Goal: Task Accomplishment & Management: Manage account settings

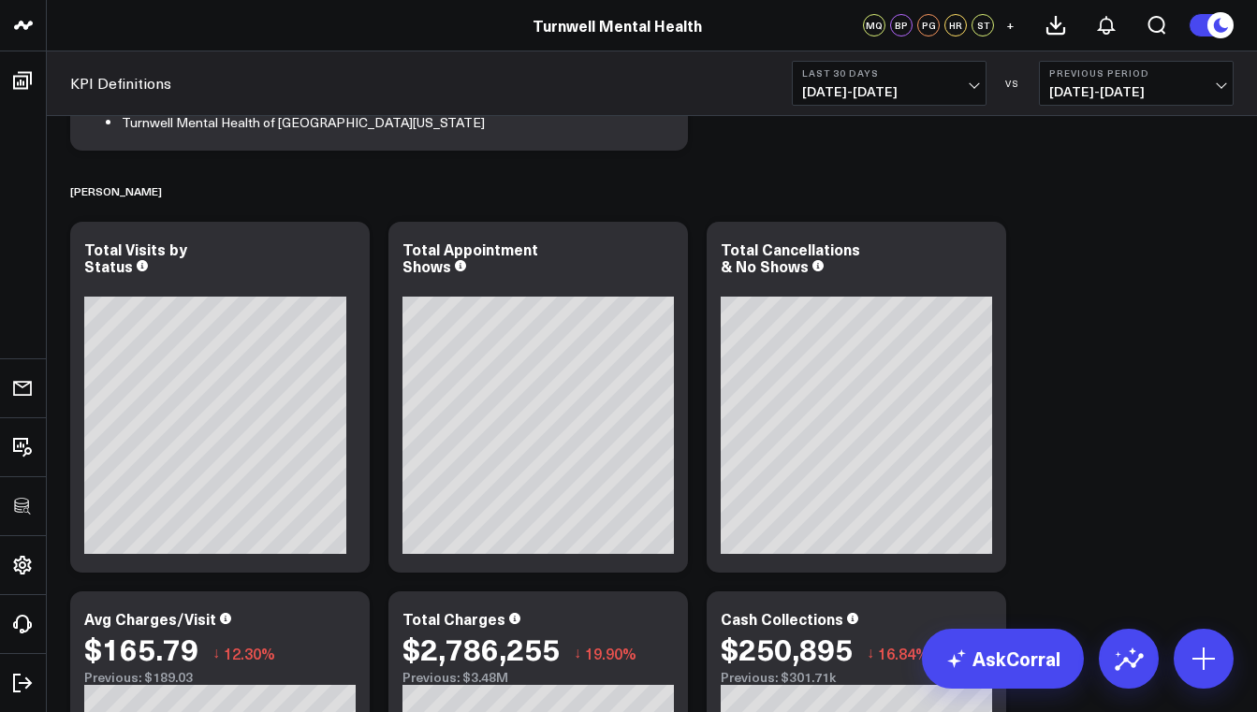
scroll to position [418, 0]
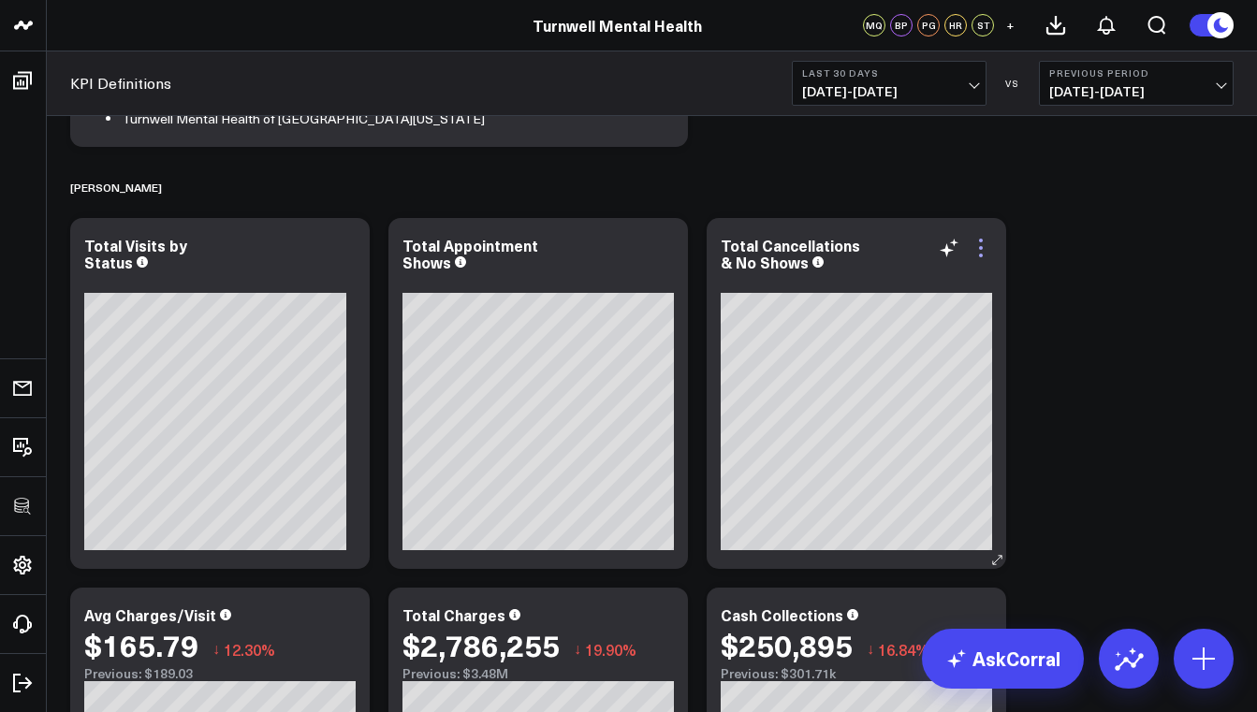
click at [980, 255] on icon at bounding box center [981, 256] width 4 height 4
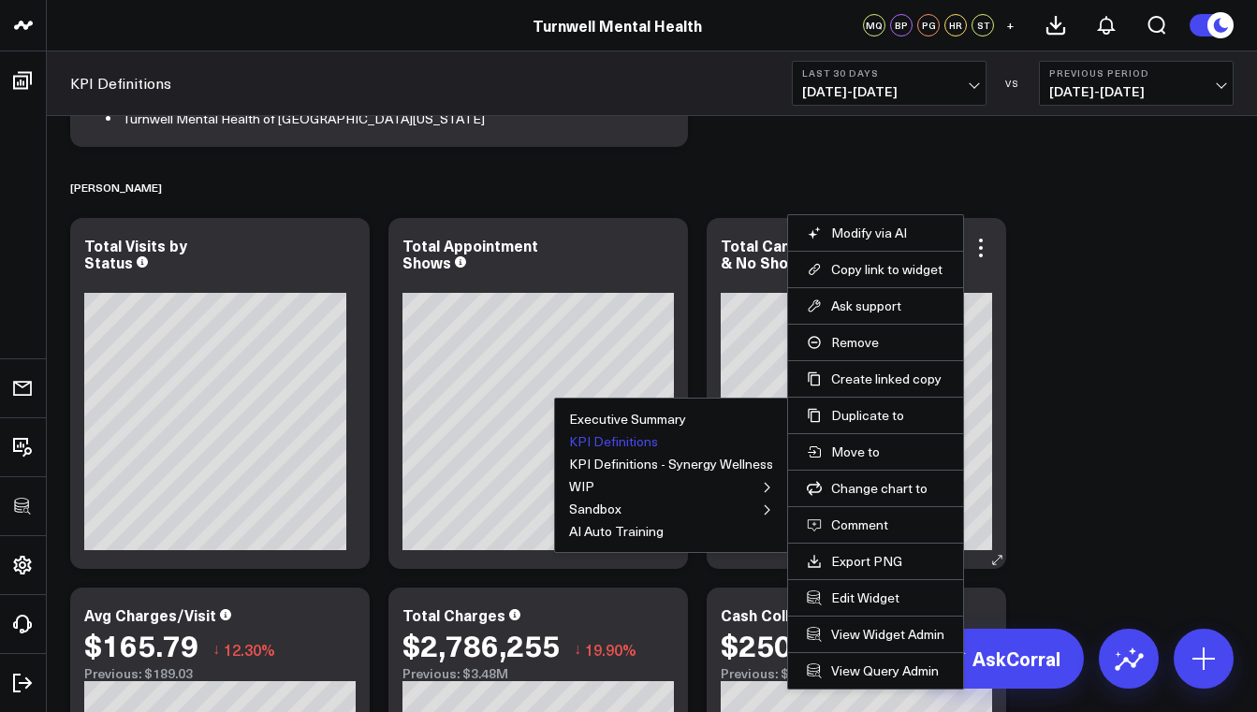
click at [614, 440] on button "KPI Definitions" at bounding box center [613, 441] width 89 height 13
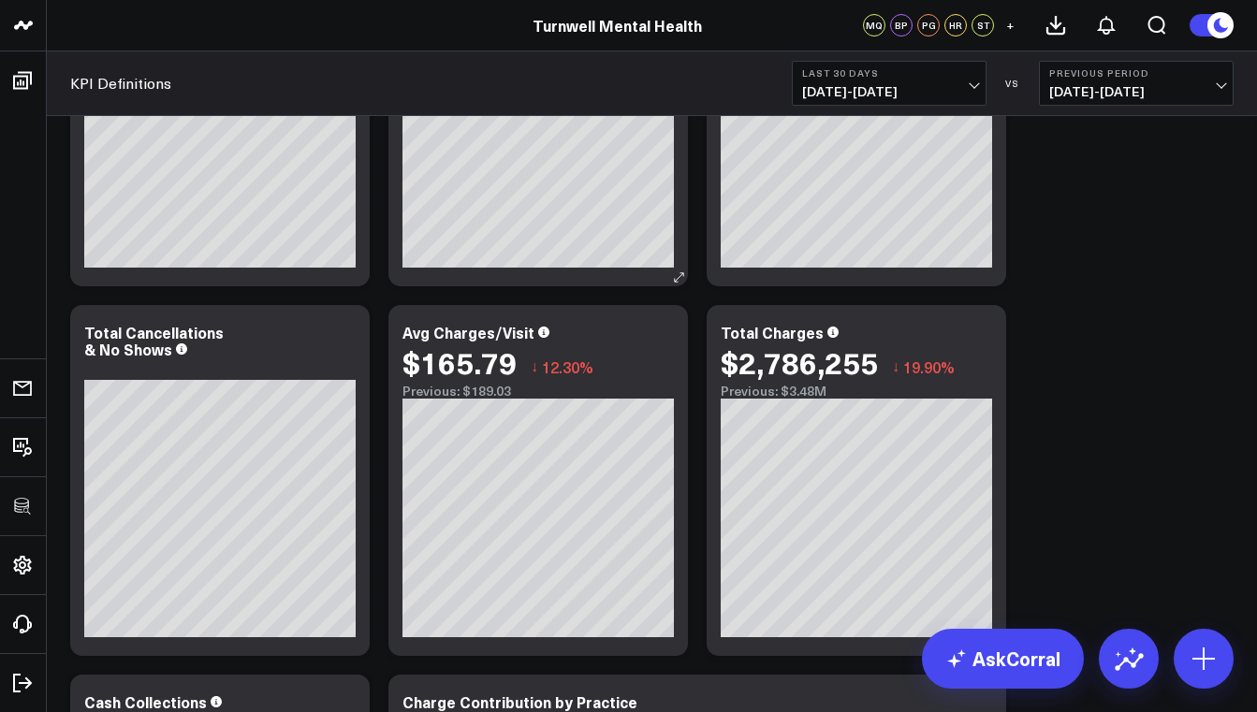
scroll to position [720, 0]
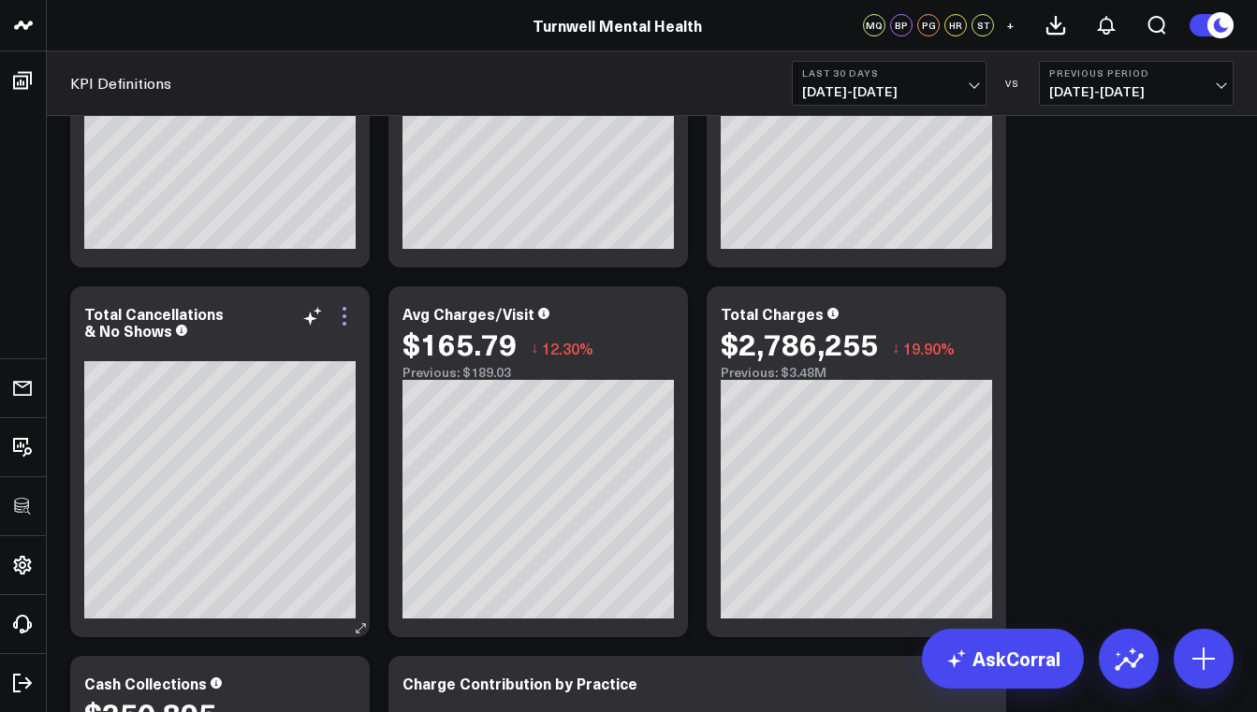
click at [342, 313] on icon at bounding box center [344, 316] width 22 height 22
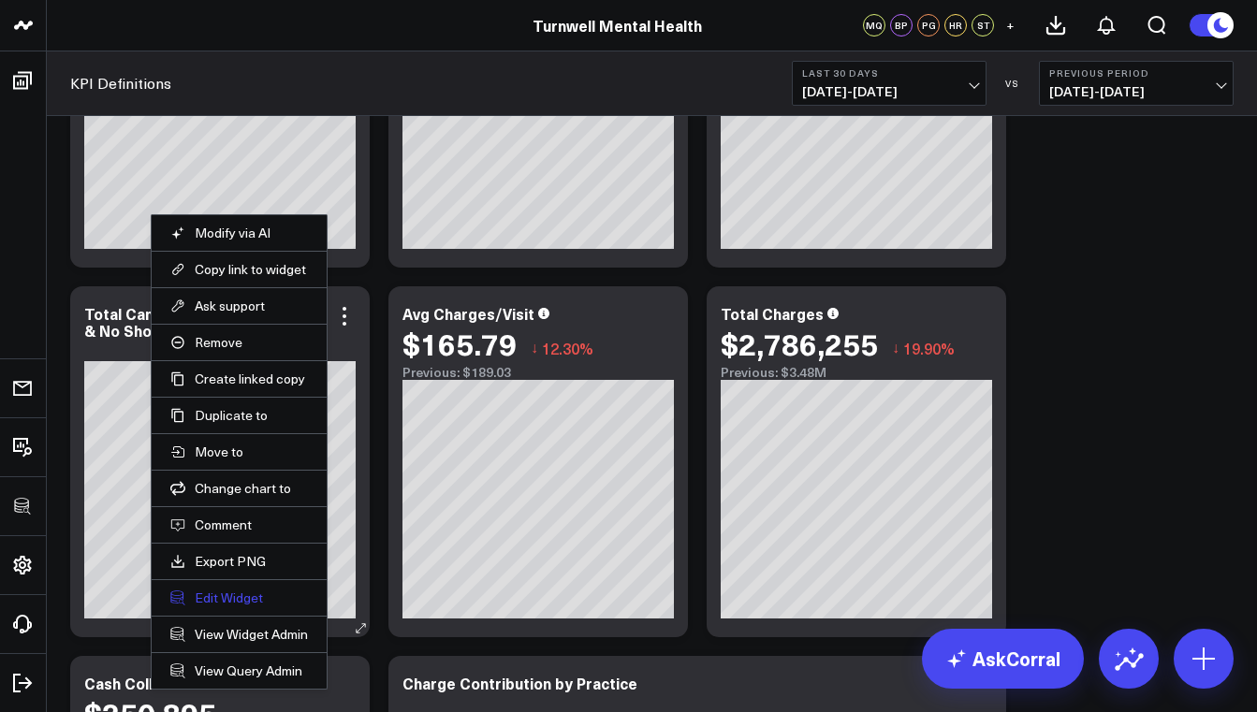
click at [232, 595] on button "Edit Widget" at bounding box center [239, 598] width 138 height 17
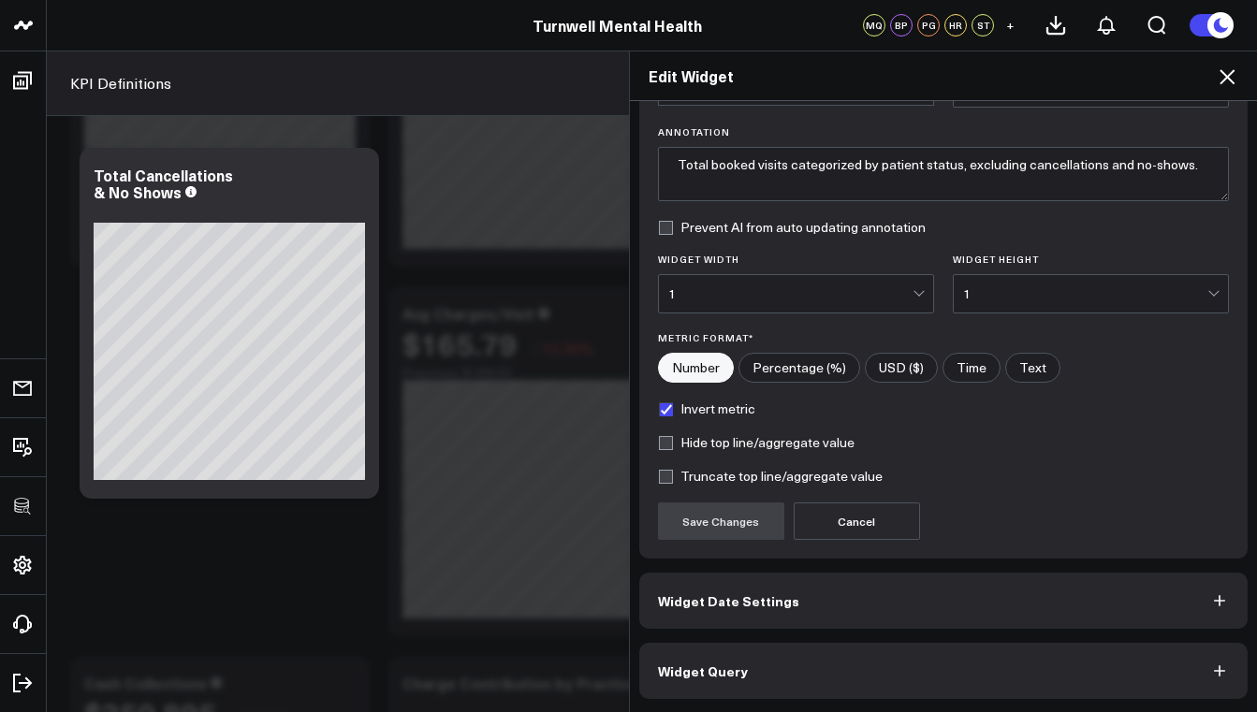
scroll to position [124, 0]
click at [763, 652] on button "Widget Query" at bounding box center [943, 671] width 609 height 56
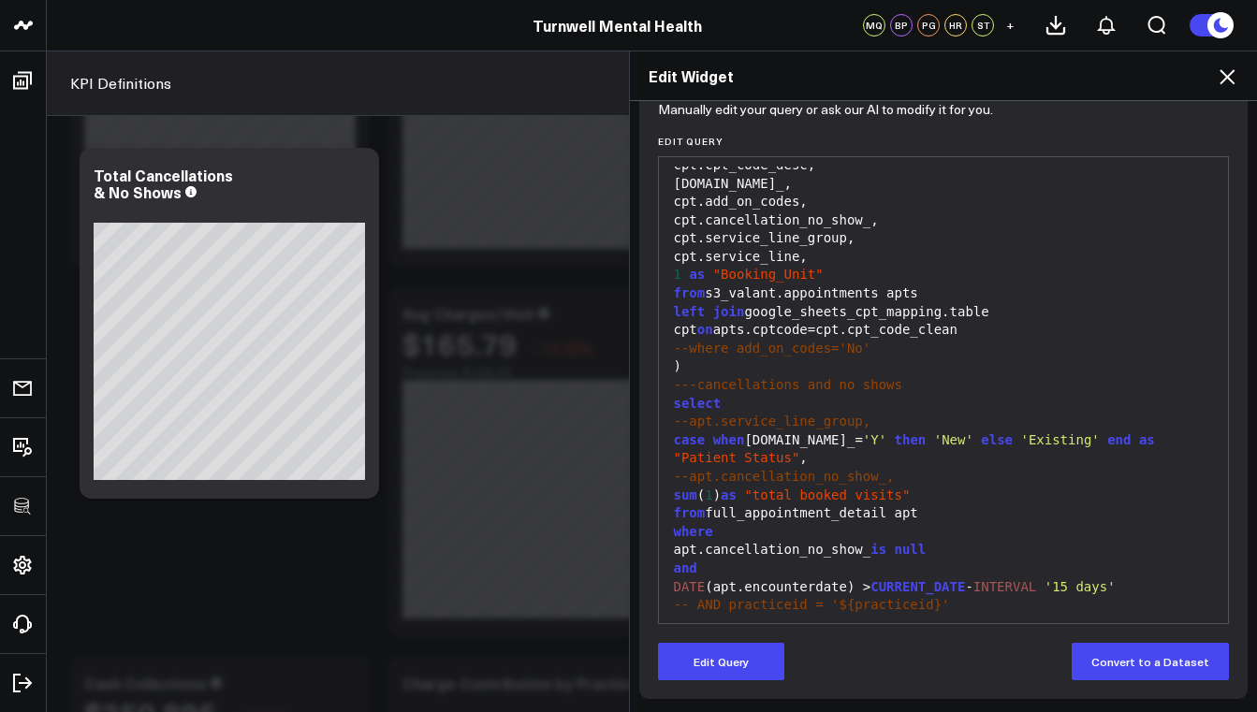
scroll to position [205, 0]
click at [937, 541] on div "apt.cancellation_no_show_ is null" at bounding box center [943, 550] width 551 height 19
click at [744, 676] on button "Edit Query" at bounding box center [721, 661] width 126 height 37
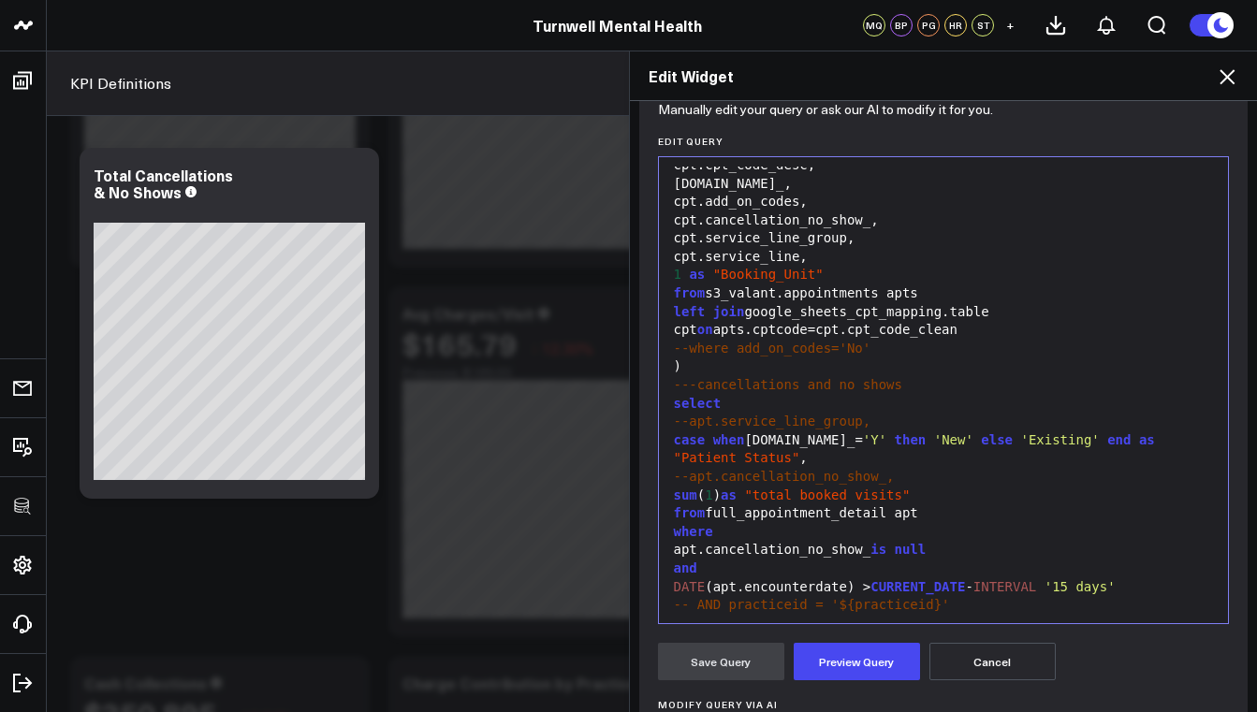
click at [877, 542] on span "is" at bounding box center [879, 549] width 16 height 15
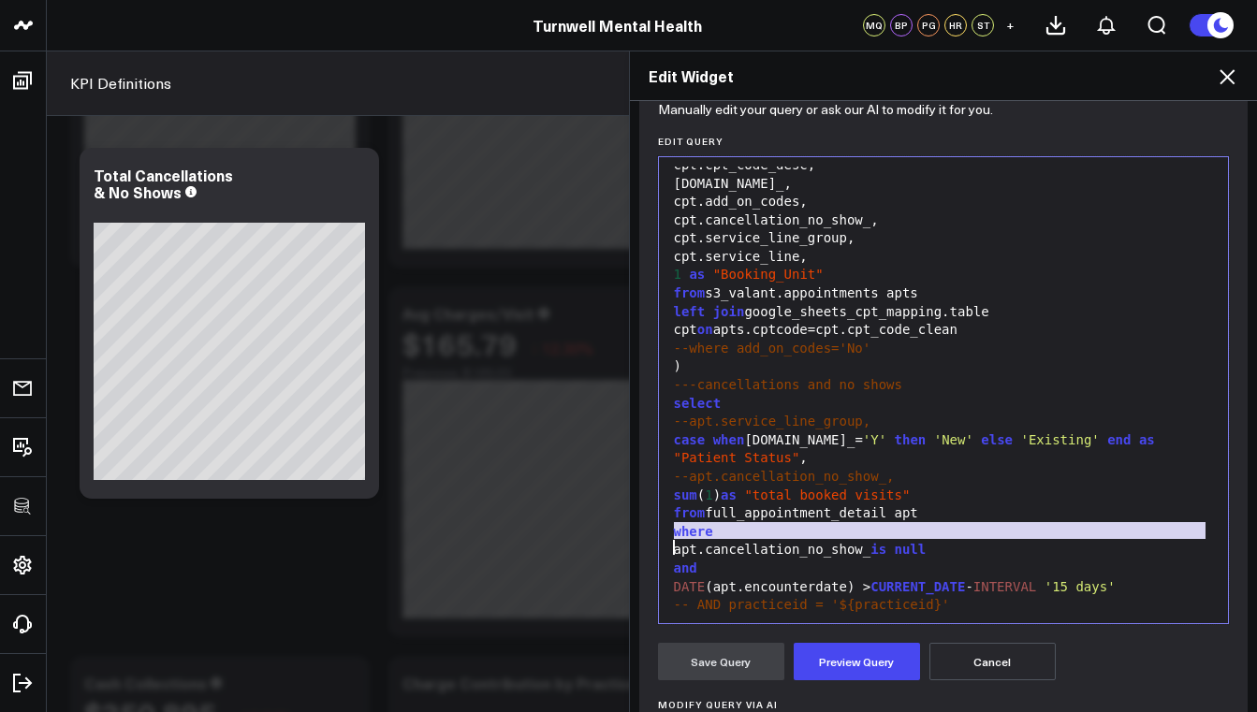
click at [877, 542] on span "is" at bounding box center [879, 549] width 16 height 15
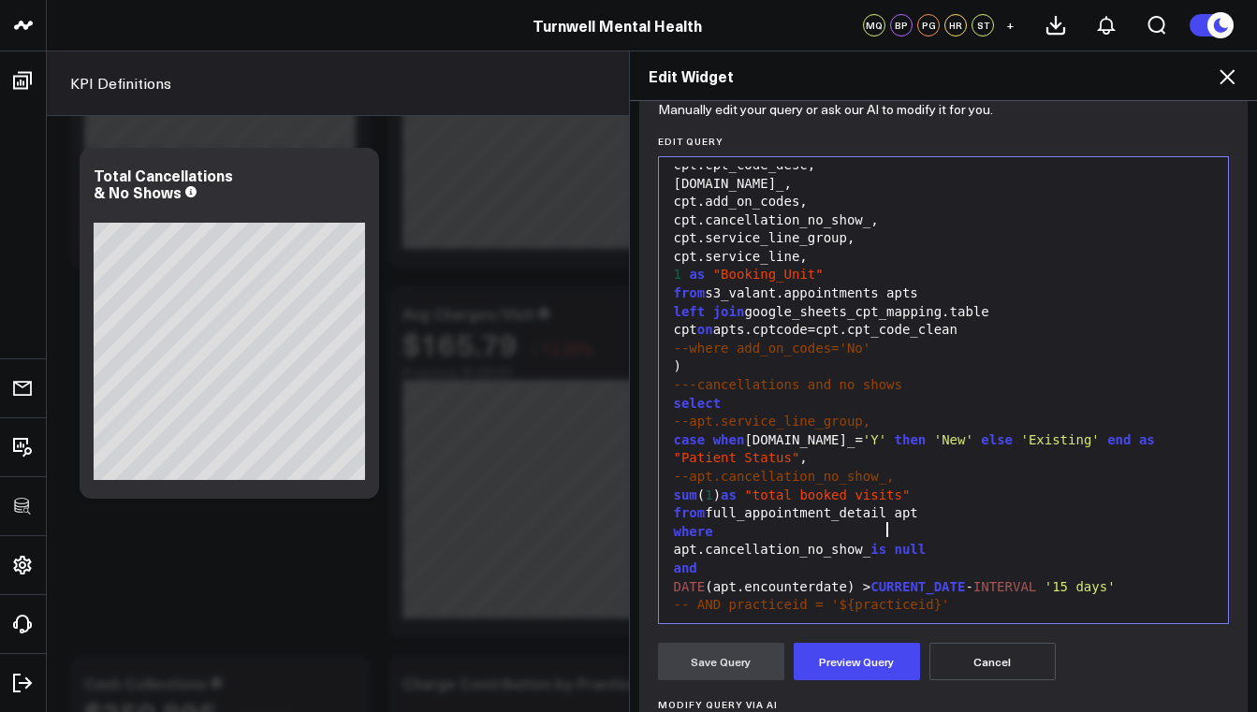
click at [877, 542] on span "is" at bounding box center [879, 549] width 16 height 15
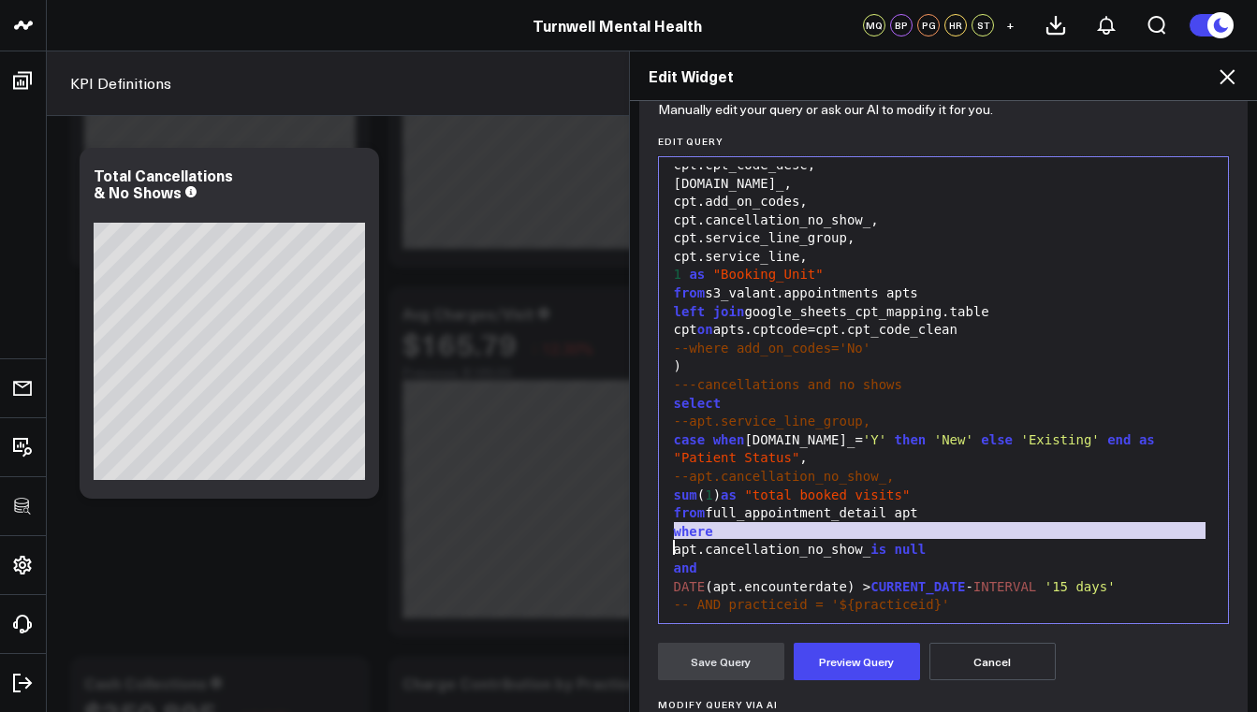
click at [877, 542] on span "is" at bounding box center [879, 549] width 16 height 15
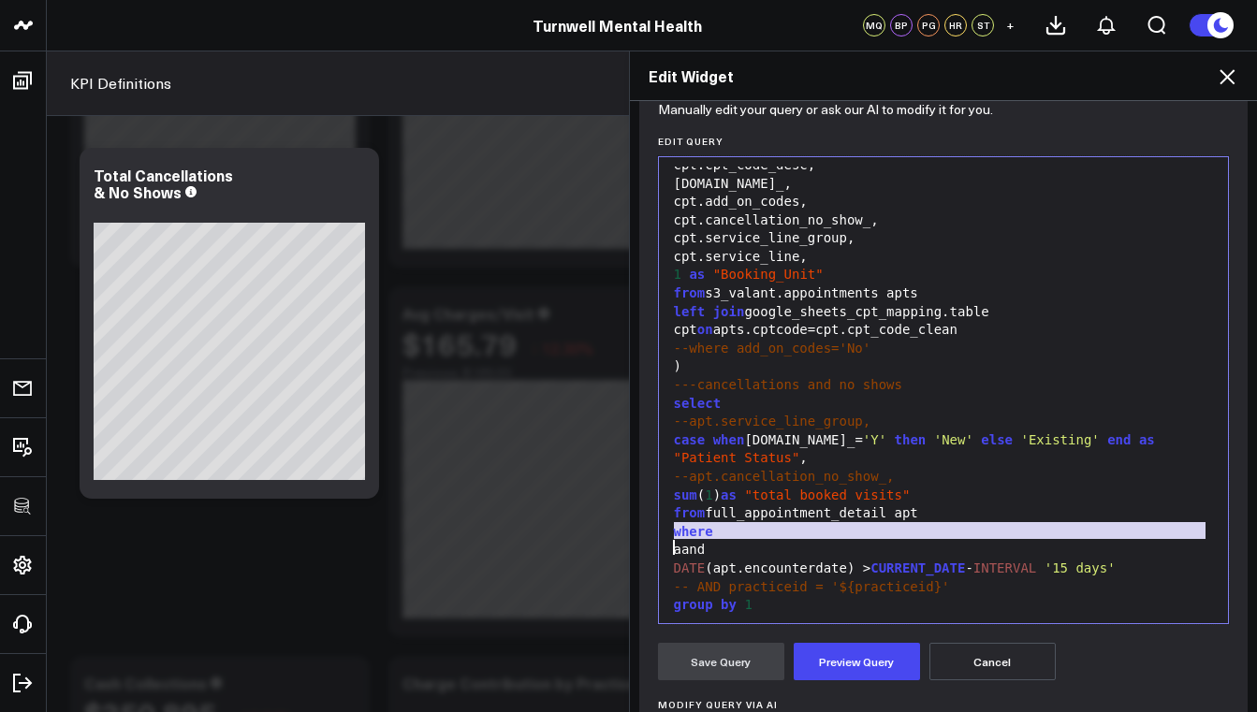
scroll to position [271, 0]
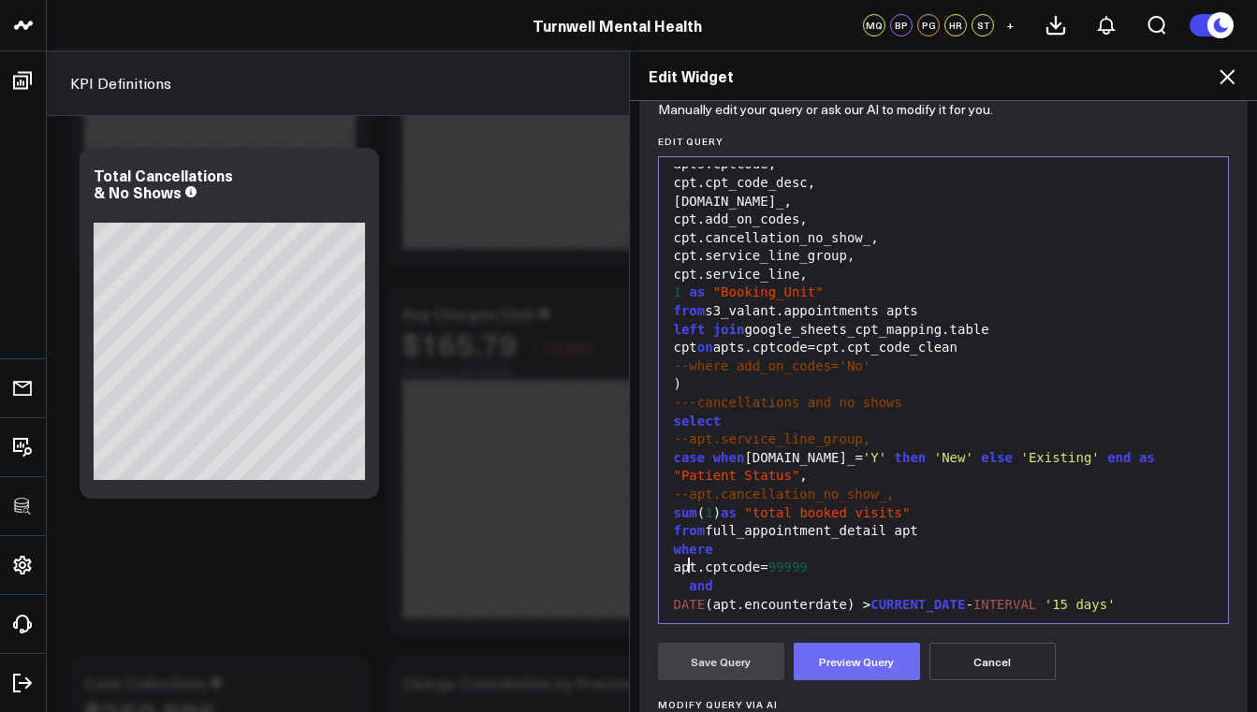
click at [833, 659] on button "Preview Query" at bounding box center [857, 661] width 126 height 37
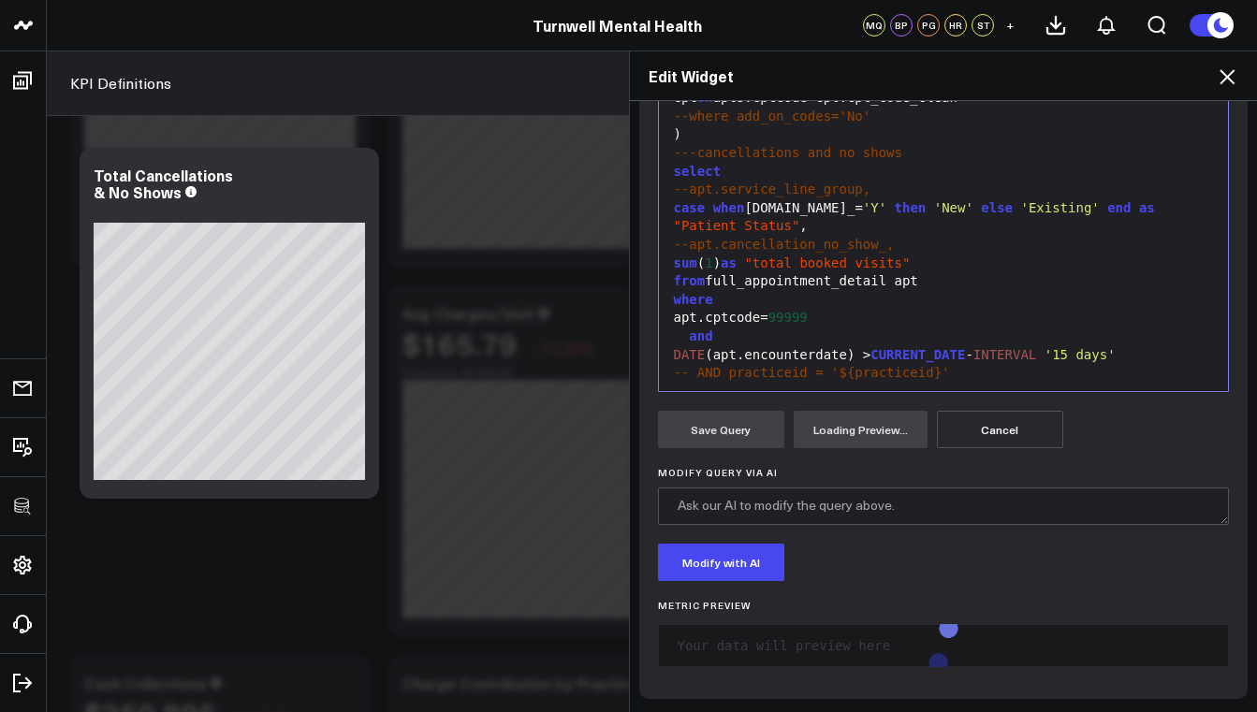
scroll to position [437, 0]
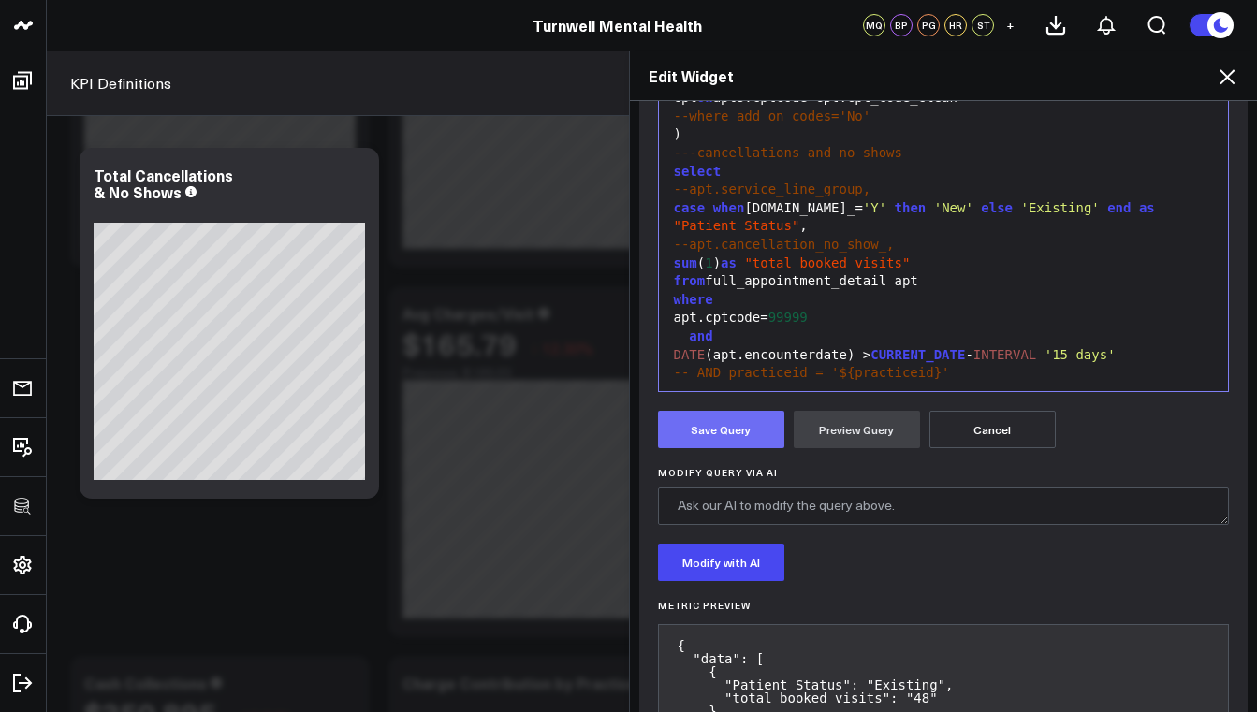
click at [741, 430] on button "Save Query" at bounding box center [721, 429] width 126 height 37
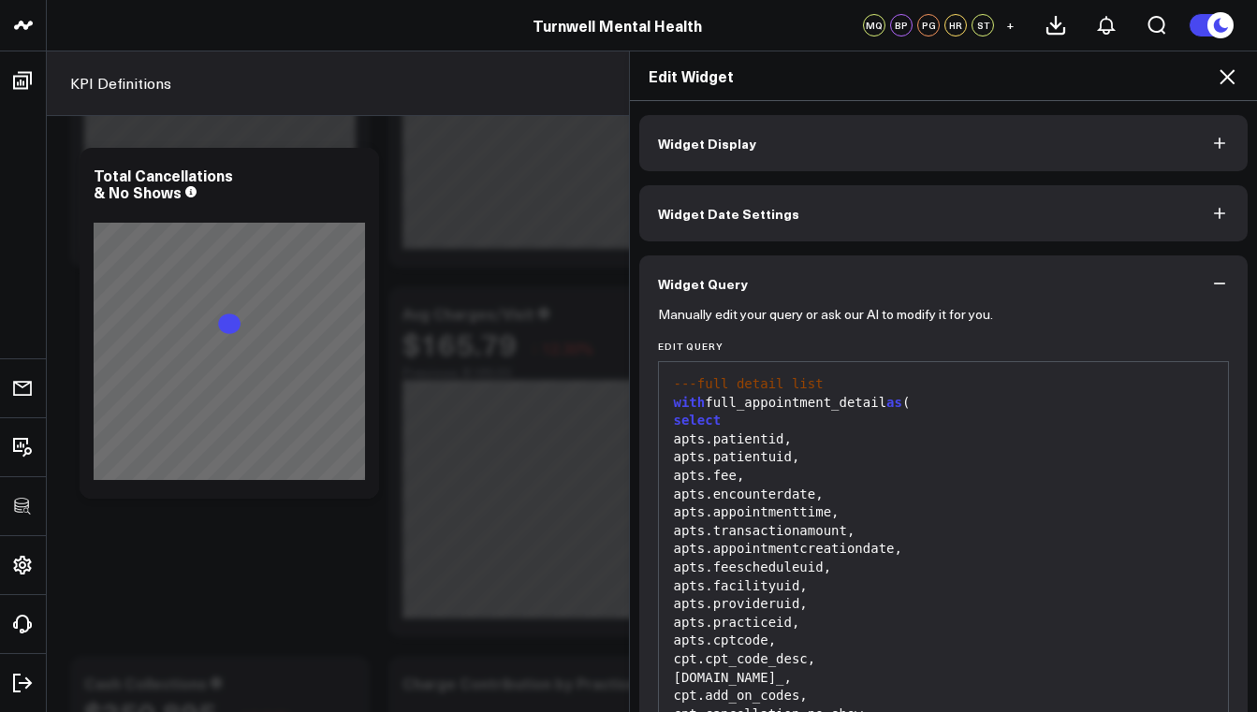
scroll to position [0, 0]
click at [921, 148] on button "Widget Display" at bounding box center [943, 143] width 609 height 56
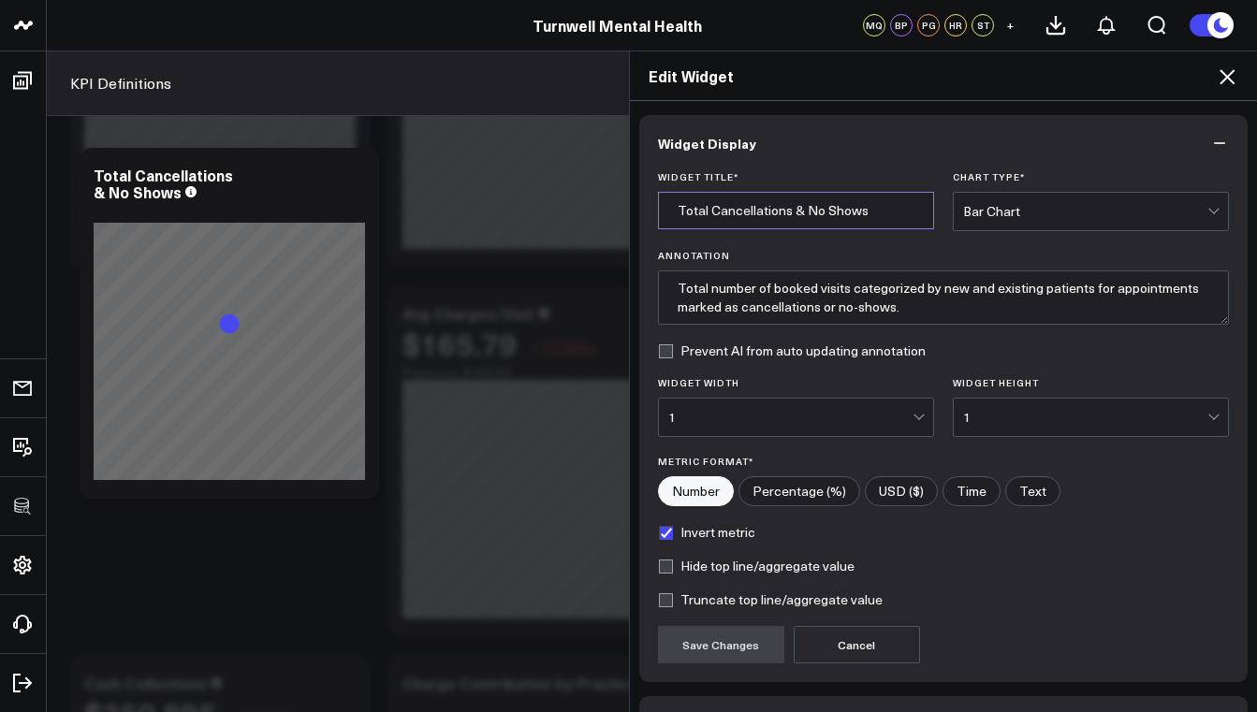
click at [799, 210] on input "Total Cancellations & No Shows" at bounding box center [796, 210] width 276 height 37
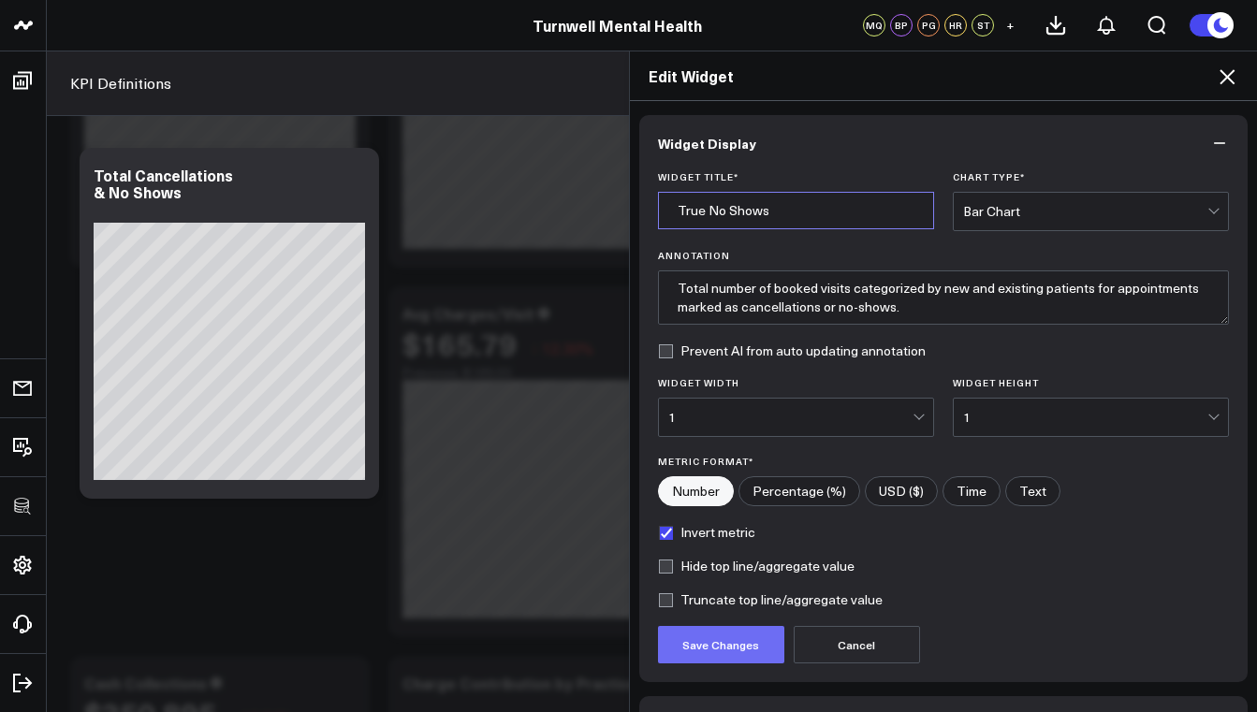
type input "True No Shows"
click at [713, 653] on button "Save Changes" at bounding box center [721, 644] width 126 height 37
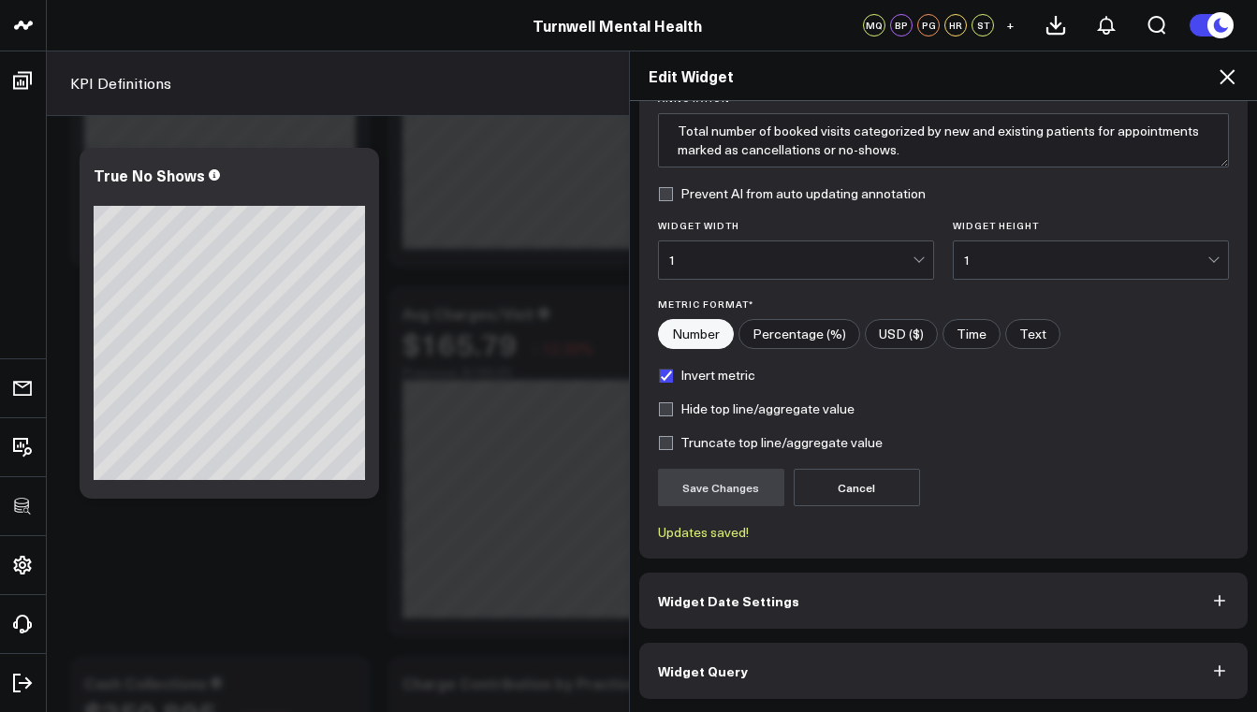
scroll to position [157, 0]
click at [1232, 81] on icon at bounding box center [1227, 76] width 15 height 15
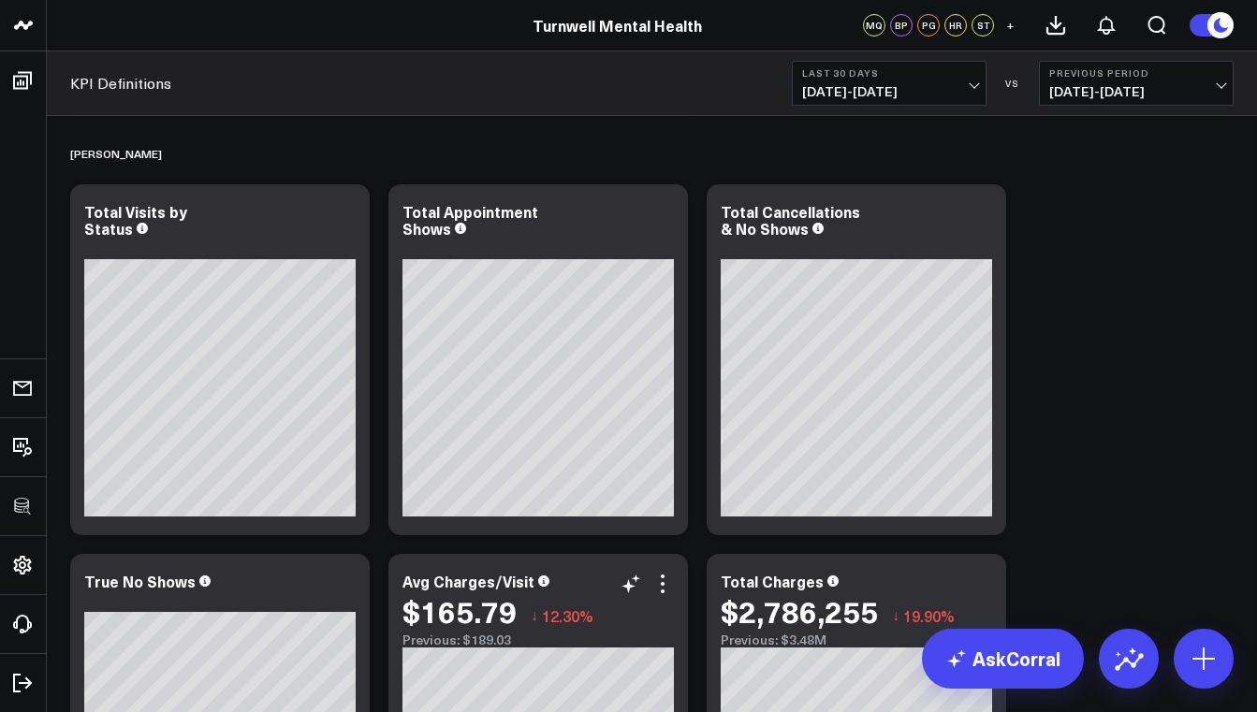
scroll to position [441, 0]
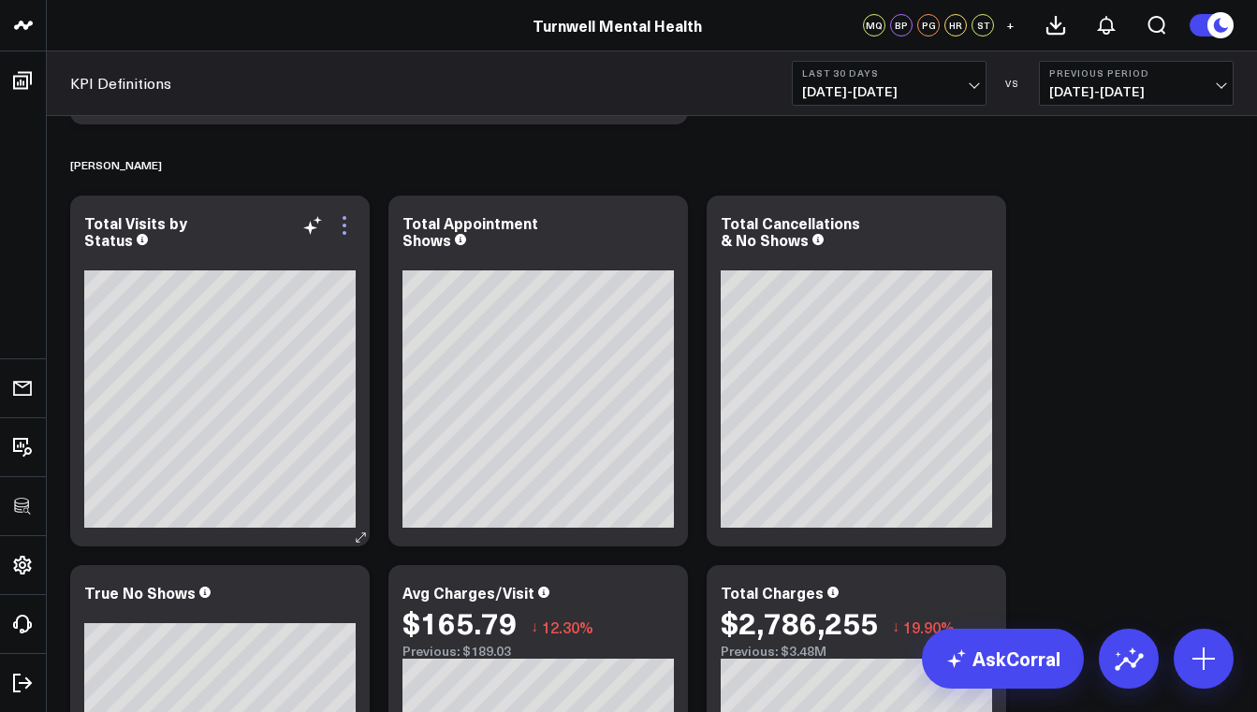
click at [351, 229] on icon at bounding box center [344, 225] width 22 height 22
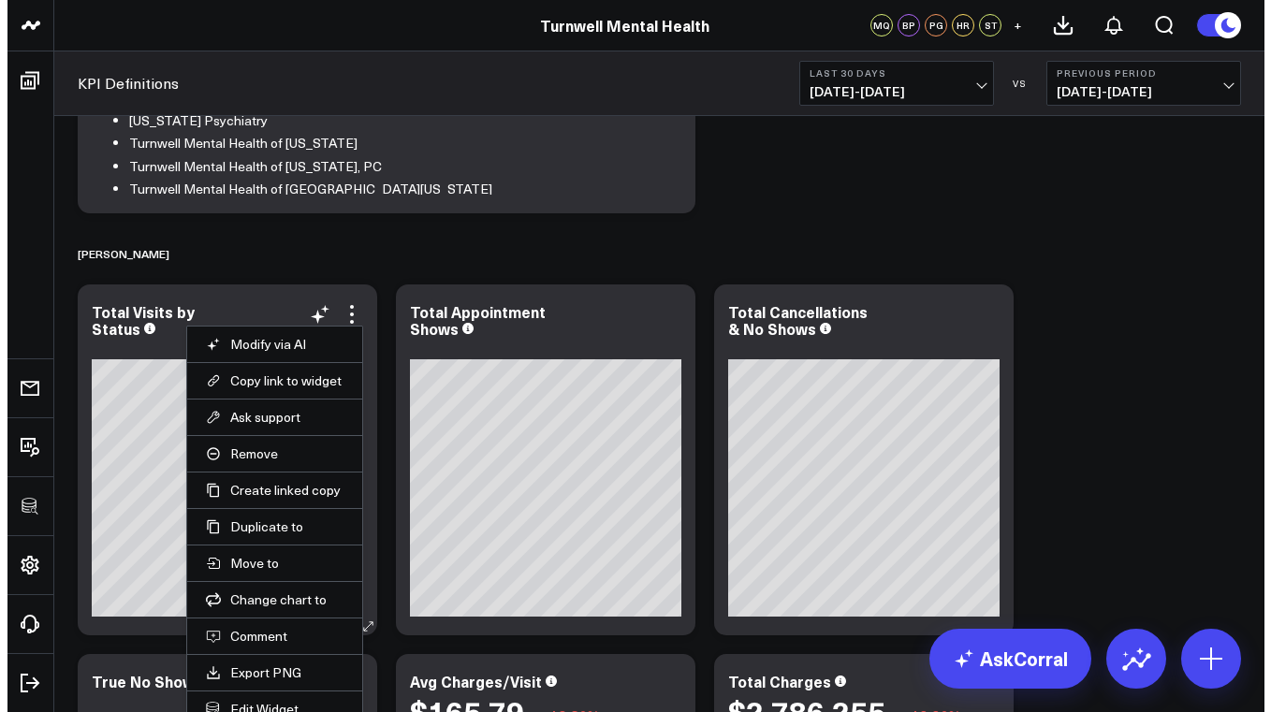
scroll to position [344, 0]
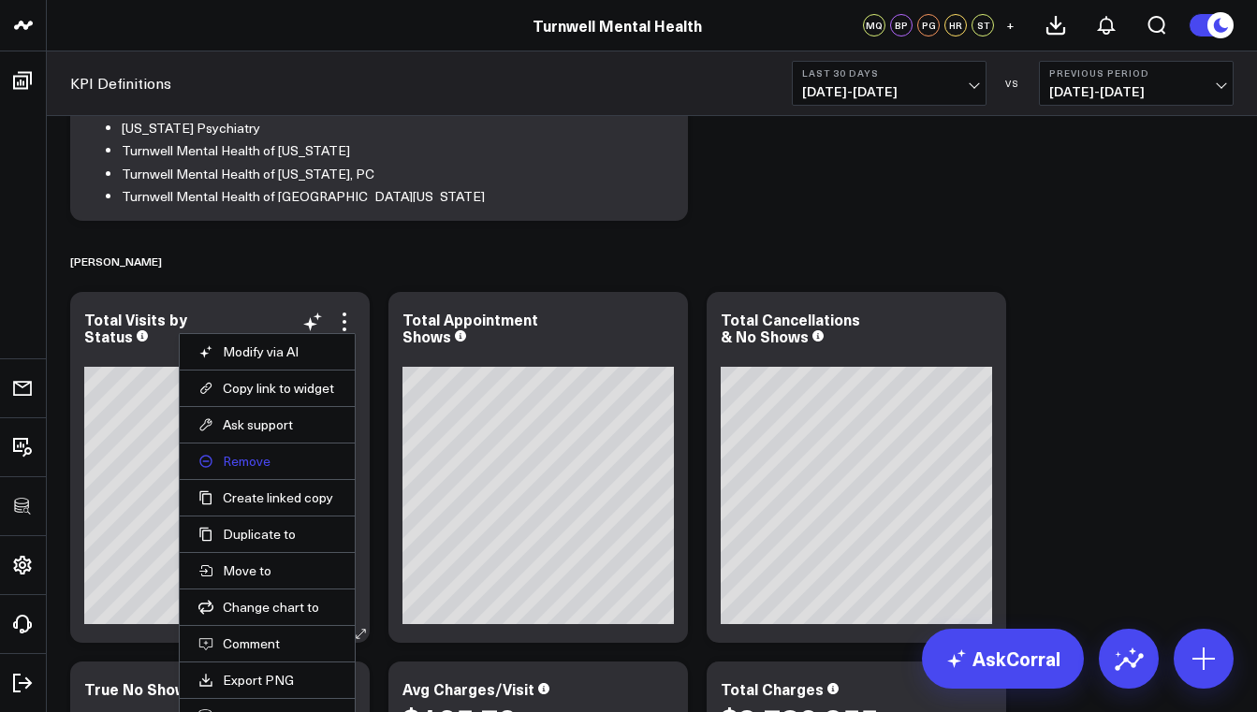
click at [283, 464] on button "Remove" at bounding box center [267, 461] width 138 height 17
